Goal: Information Seeking & Learning: Learn about a topic

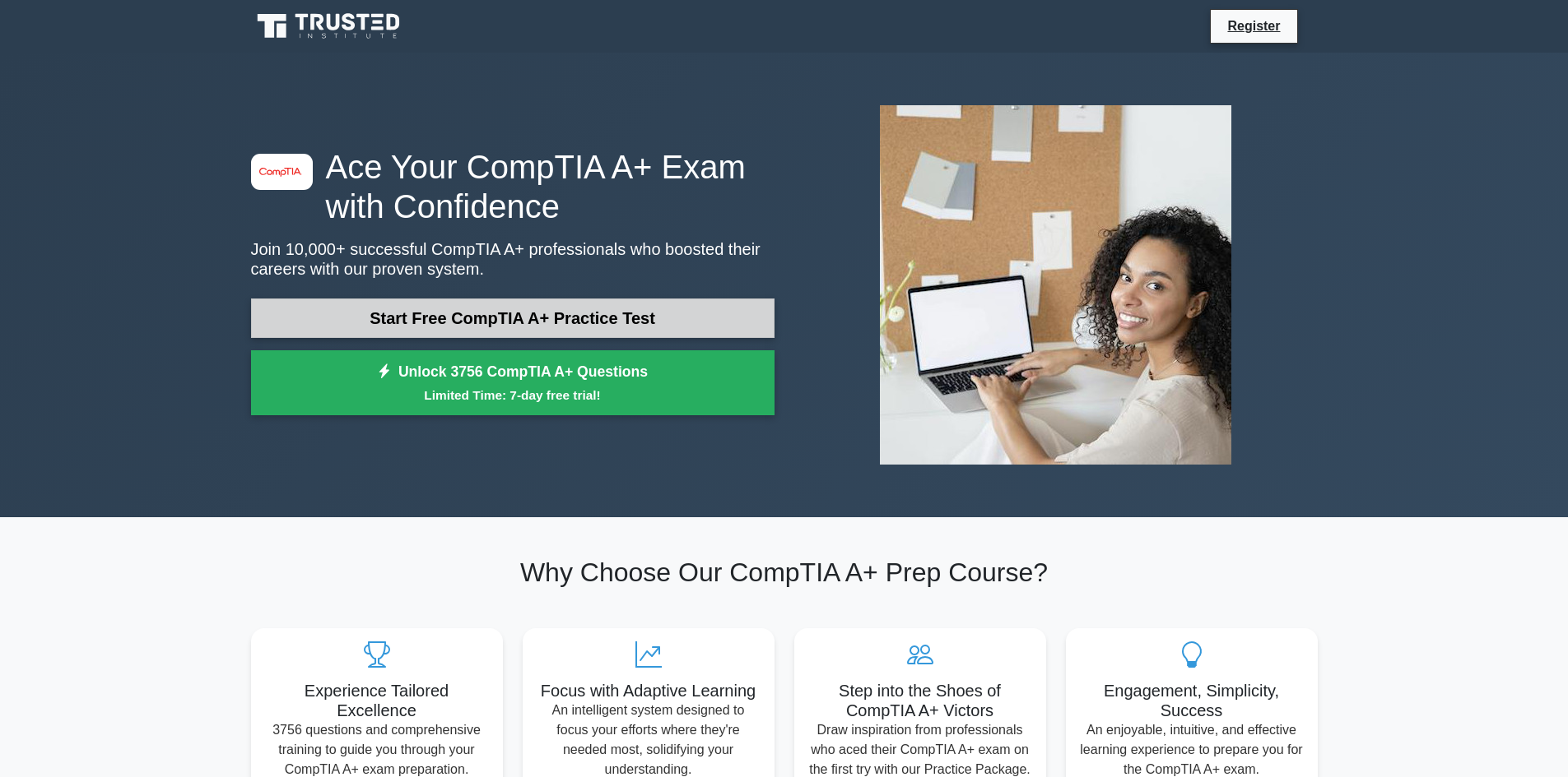
click at [425, 321] on link "Start Free CompTIA A+ Practice Test" at bounding box center [513, 318] width 524 height 39
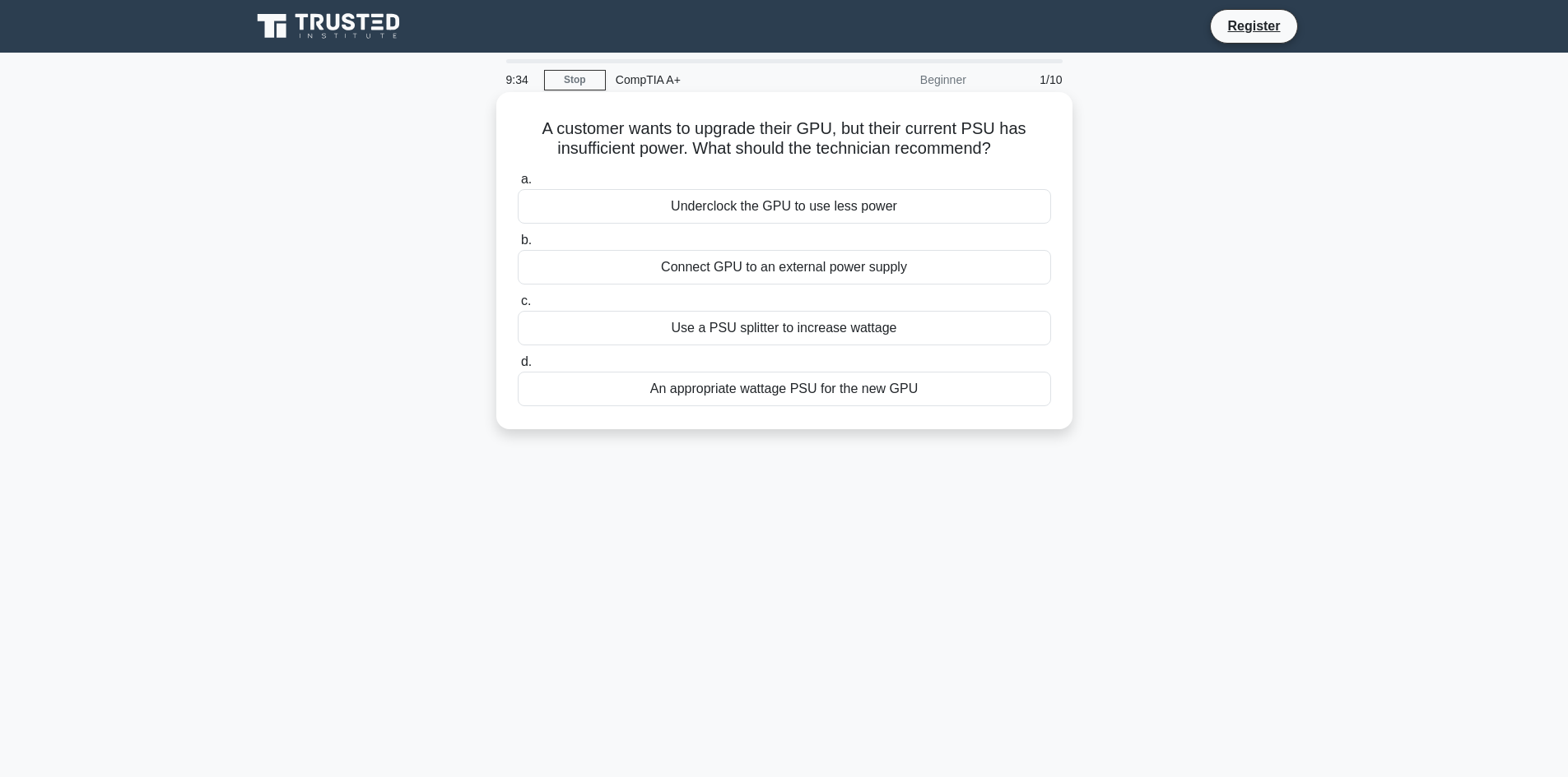
click at [932, 390] on div "An appropriate wattage PSU for the new GPU" at bounding box center [784, 389] width 533 height 34
click at [518, 368] on input "d. An appropriate wattage PSU for the new GPU" at bounding box center [518, 362] width 0 height 11
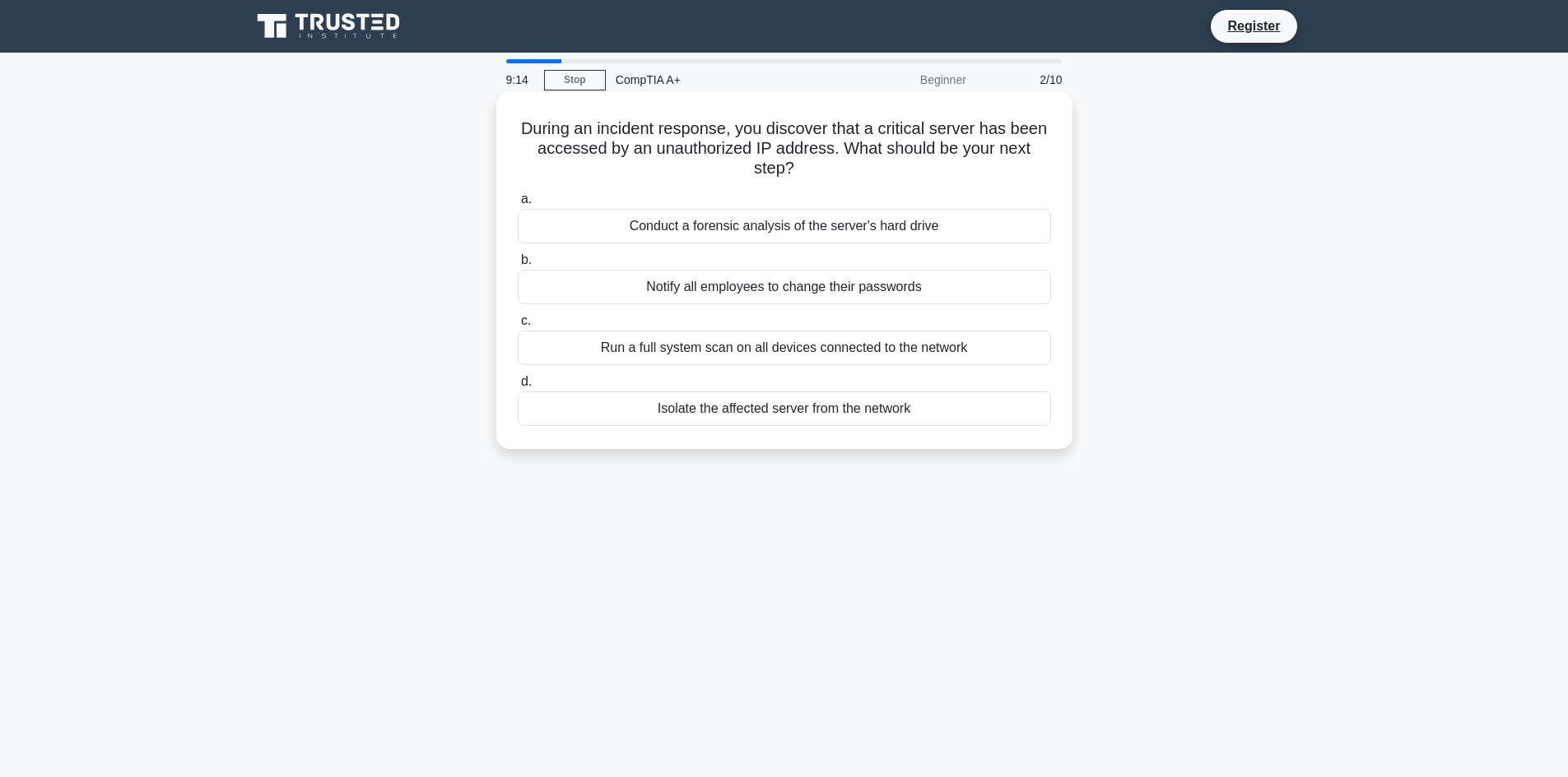
click at [1004, 396] on div "Isolate the affected server from the network" at bounding box center [784, 408] width 533 height 34
click at [518, 387] on input "d. Isolate the affected server from the network" at bounding box center [518, 381] width 0 height 11
click at [945, 289] on div "Details of the resolved hardware conflict" at bounding box center [784, 287] width 533 height 34
click at [518, 266] on input "b. Details of the resolved hardware conflict" at bounding box center [518, 260] width 0 height 11
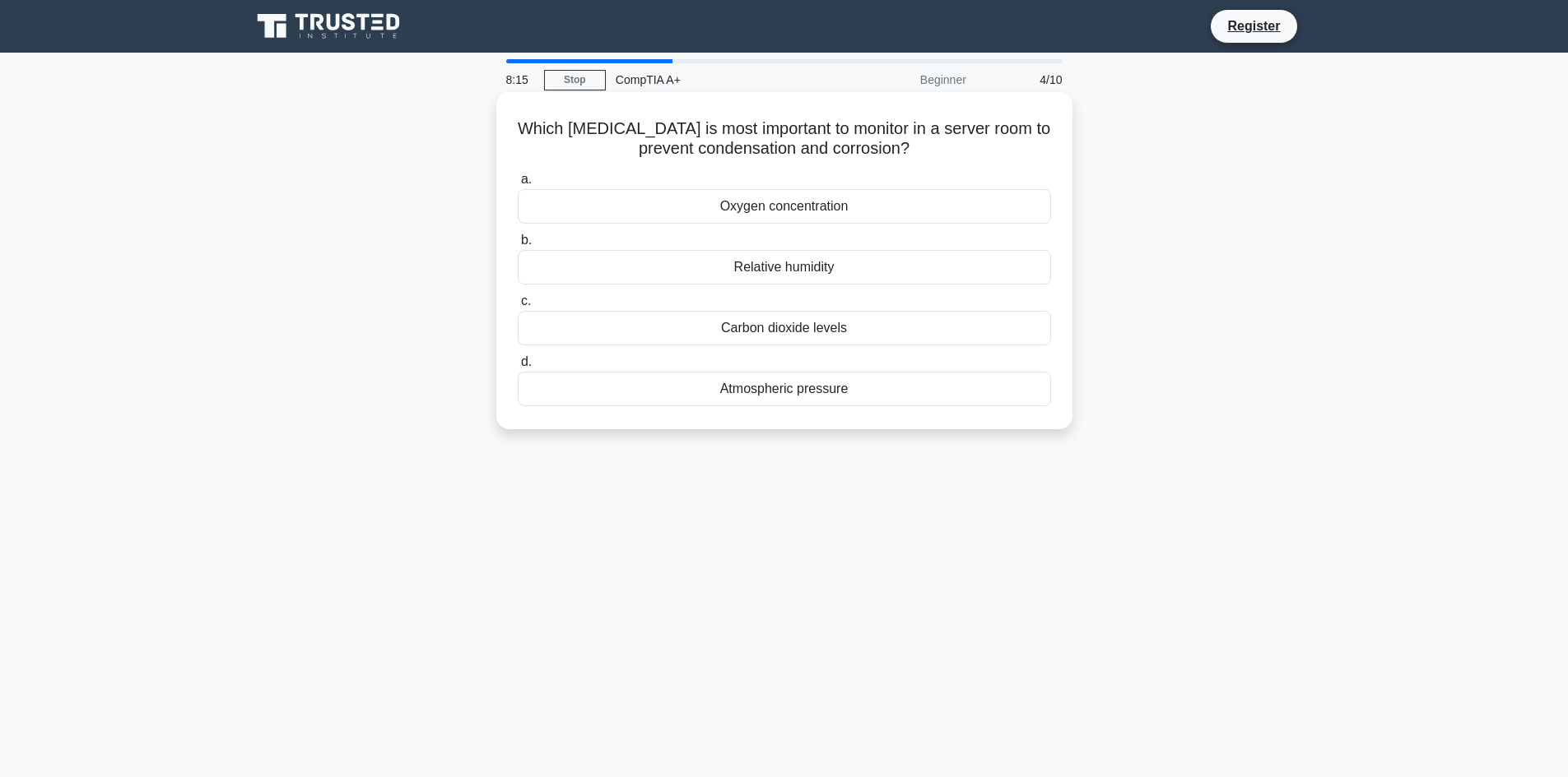
click at [1048, 269] on div "Relative humidity" at bounding box center [784, 267] width 533 height 34
click at [518, 246] on input "b. Relative humidity" at bounding box center [518, 240] width 0 height 11
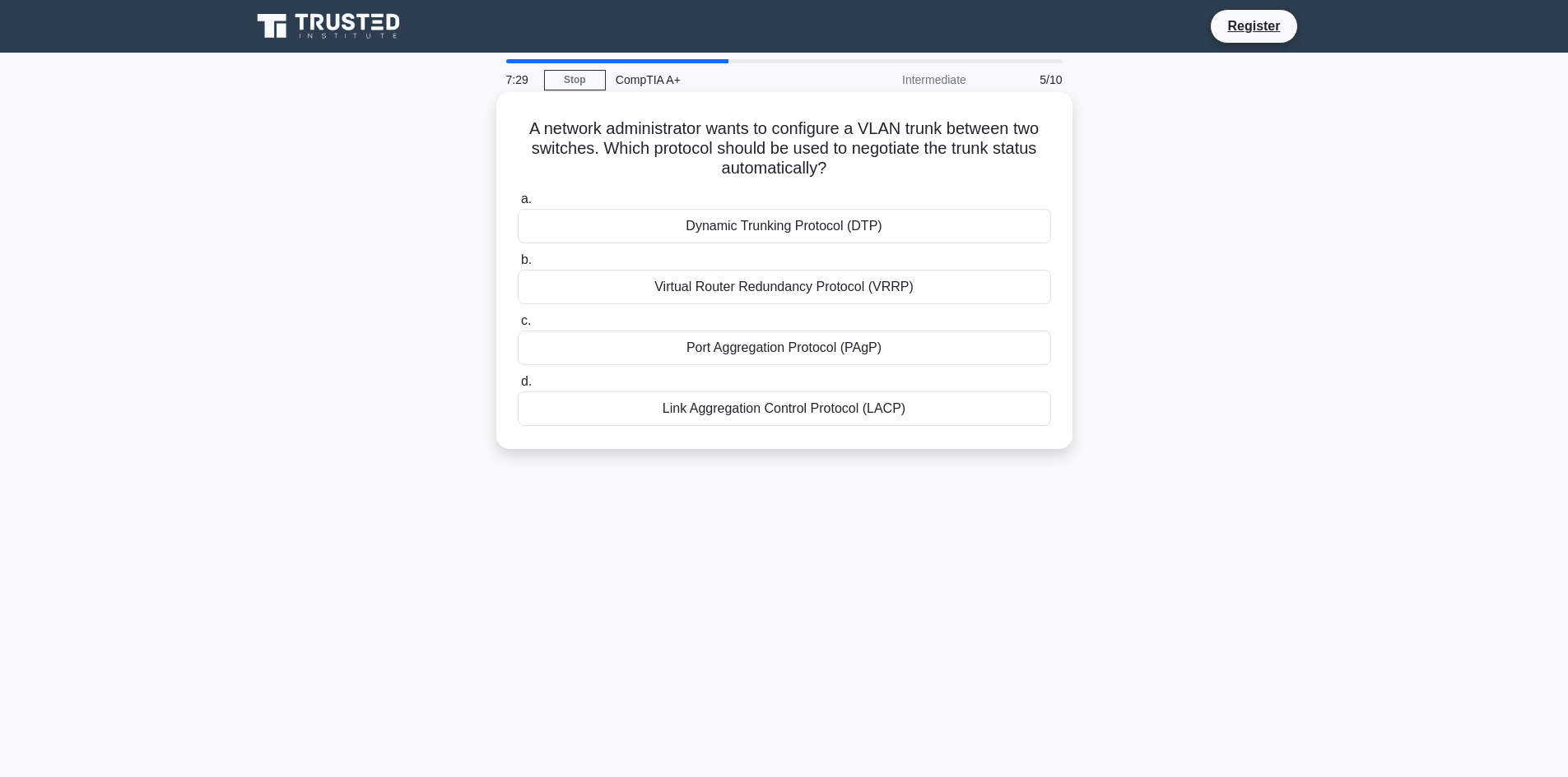
click at [925, 225] on div "Dynamic Trunking Protocol (DTP)" at bounding box center [784, 226] width 533 height 34
click at [518, 205] on input "a. Dynamic Trunking Protocol (DTP)" at bounding box center [518, 199] width 0 height 11
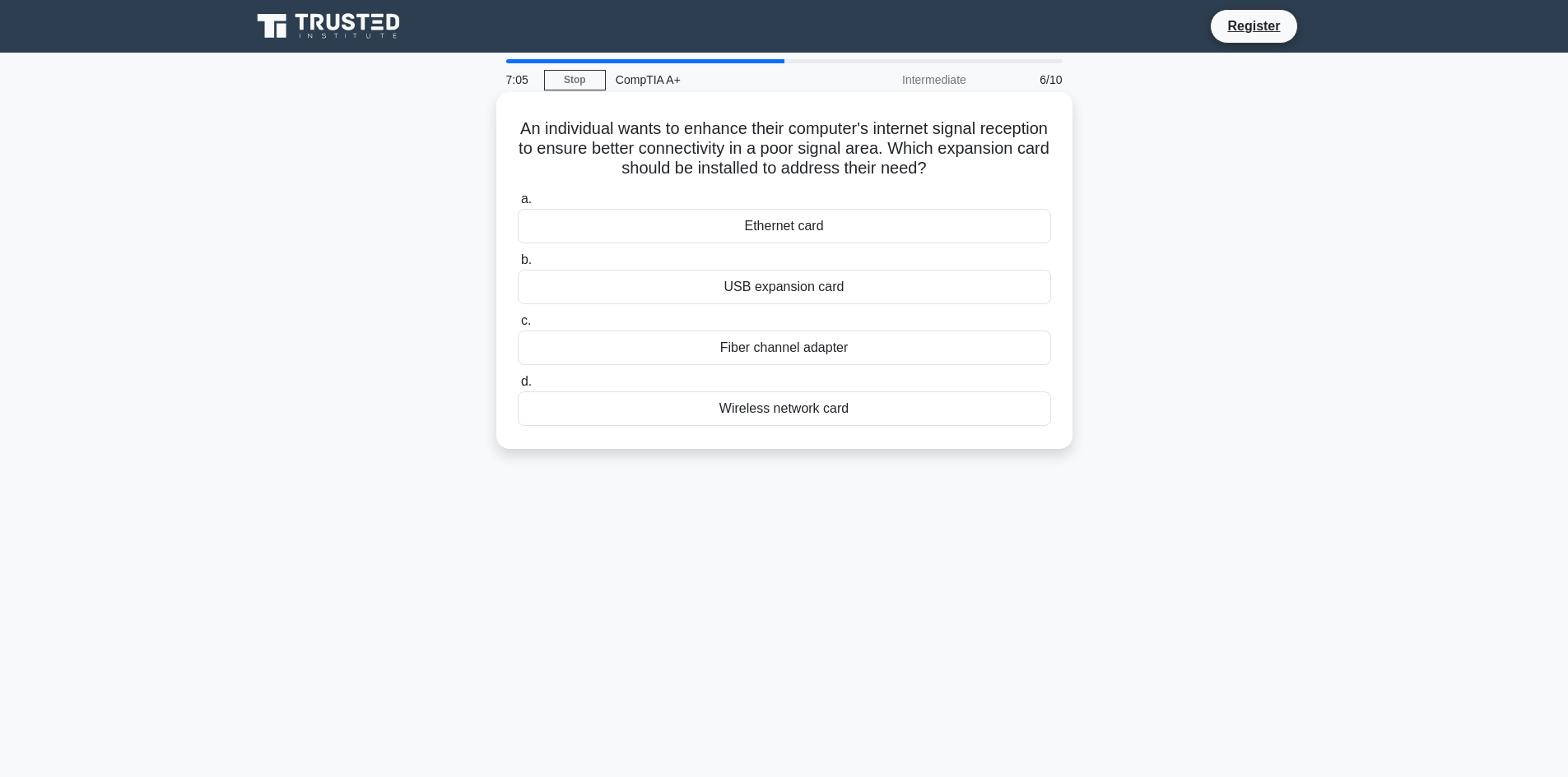
click at [1042, 421] on div "Wireless network card" at bounding box center [784, 408] width 533 height 34
click at [518, 387] on input "d. Wireless network card" at bounding box center [518, 381] width 0 height 11
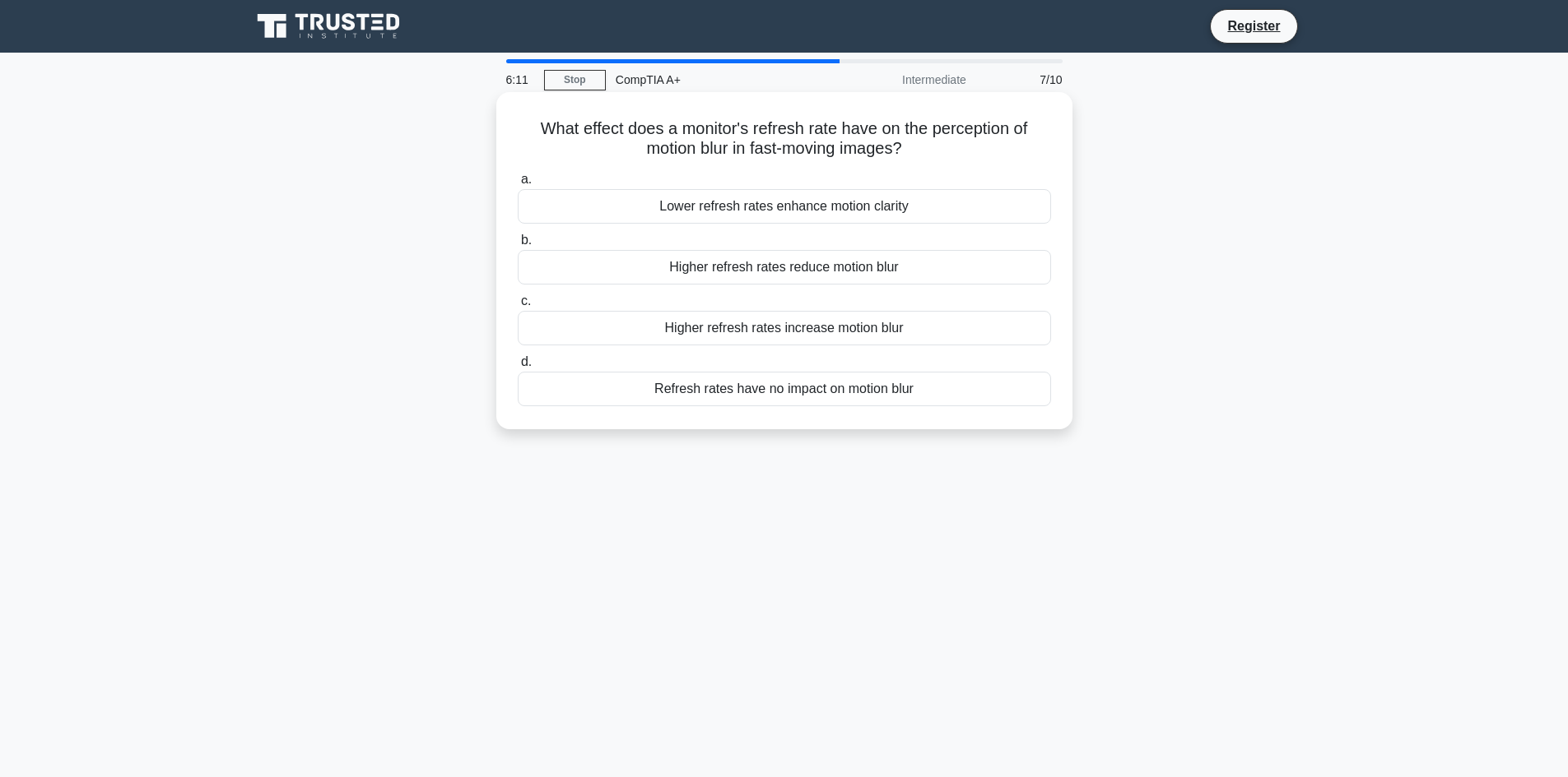
click at [976, 268] on div "Higher refresh rates reduce motion blur" at bounding box center [784, 267] width 533 height 34
click at [518, 246] on input "b. Higher refresh rates reduce motion blur" at bounding box center [518, 240] width 0 height 11
